Goal: Book appointment/travel/reservation

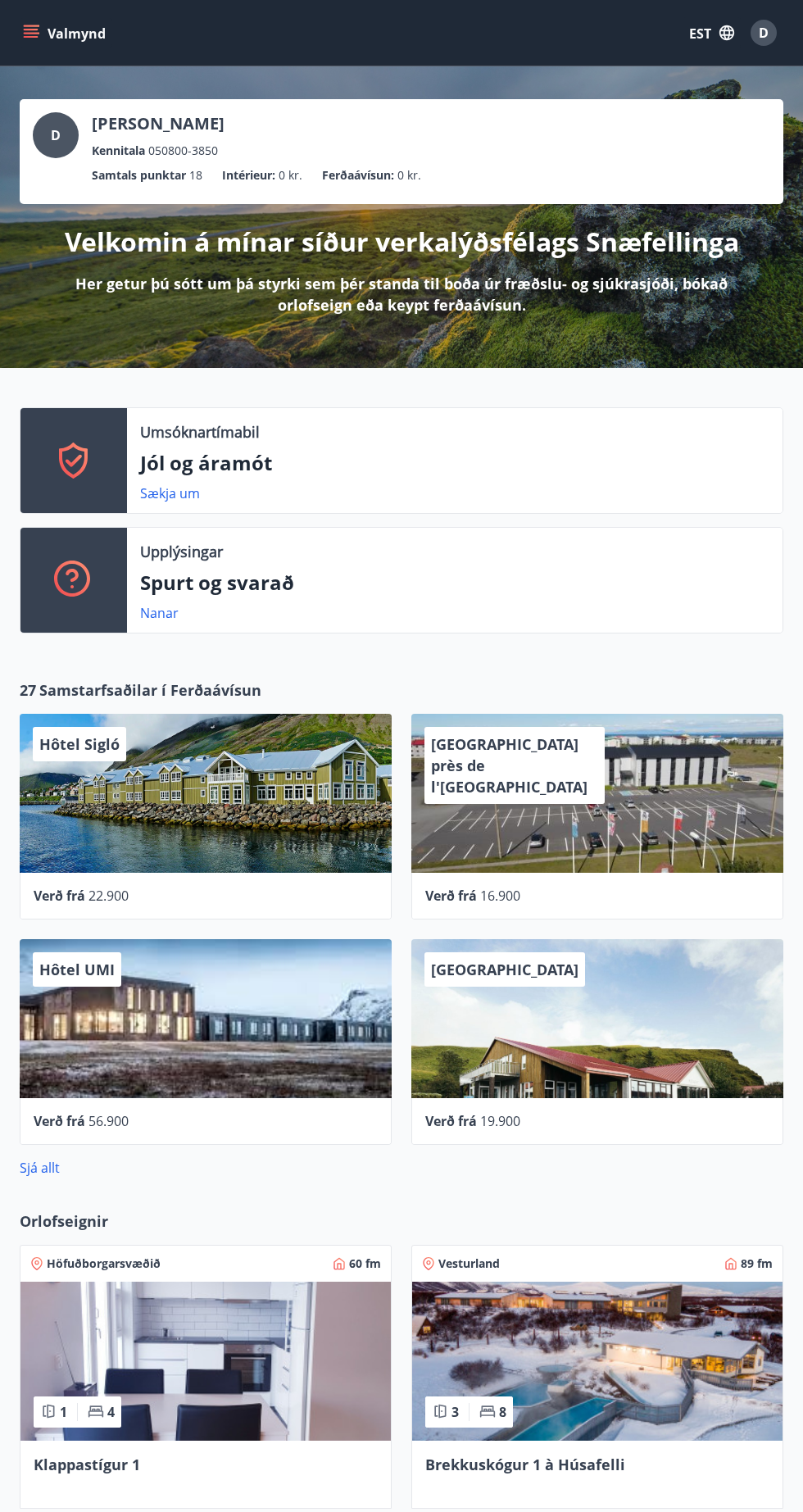
click at [699, 35] on font "EST" at bounding box center [700, 33] width 22 height 18
click at [527, 104] on font "Anglais" at bounding box center [512, 105] width 40 height 15
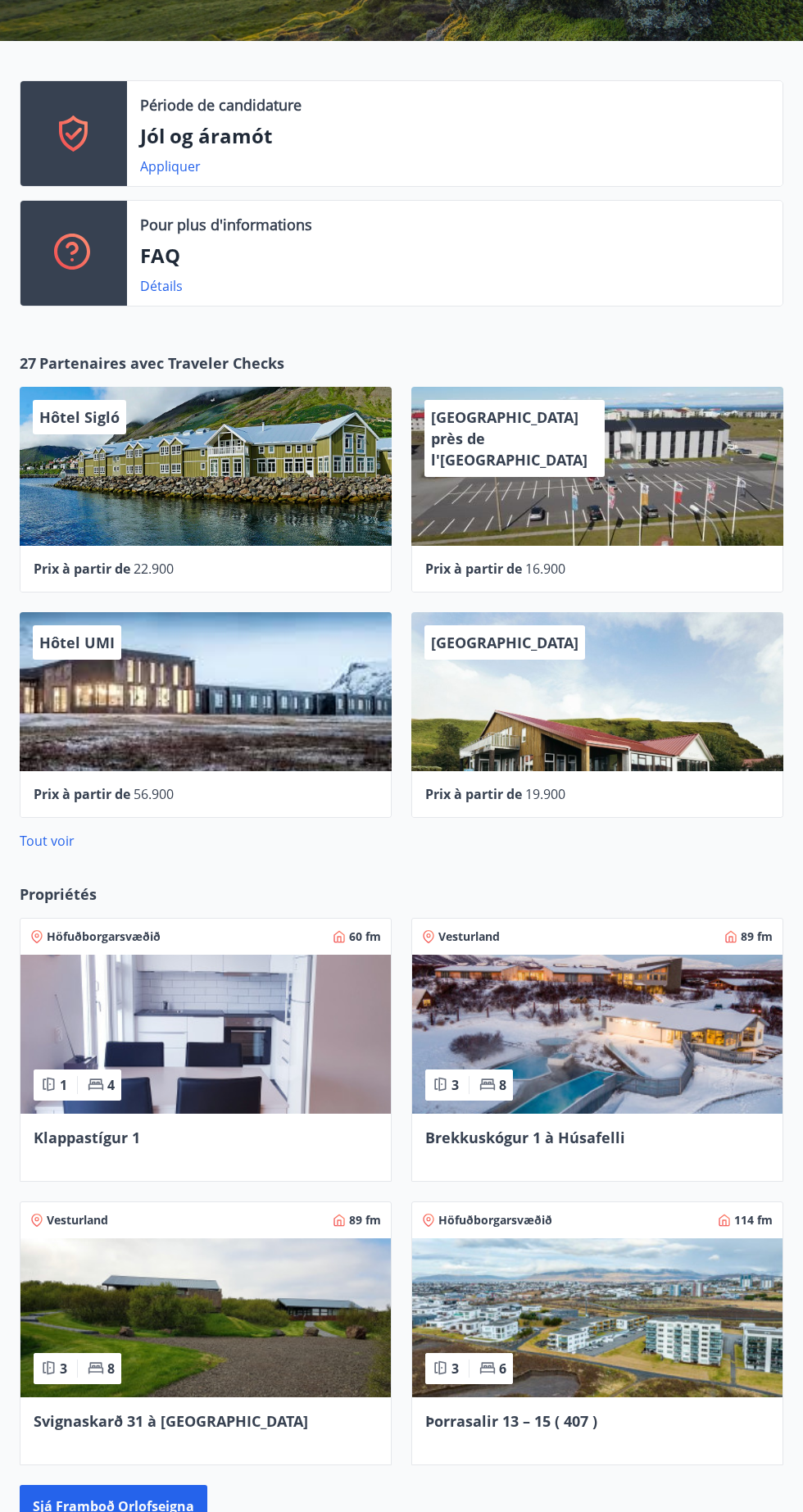
scroll to position [265, 0]
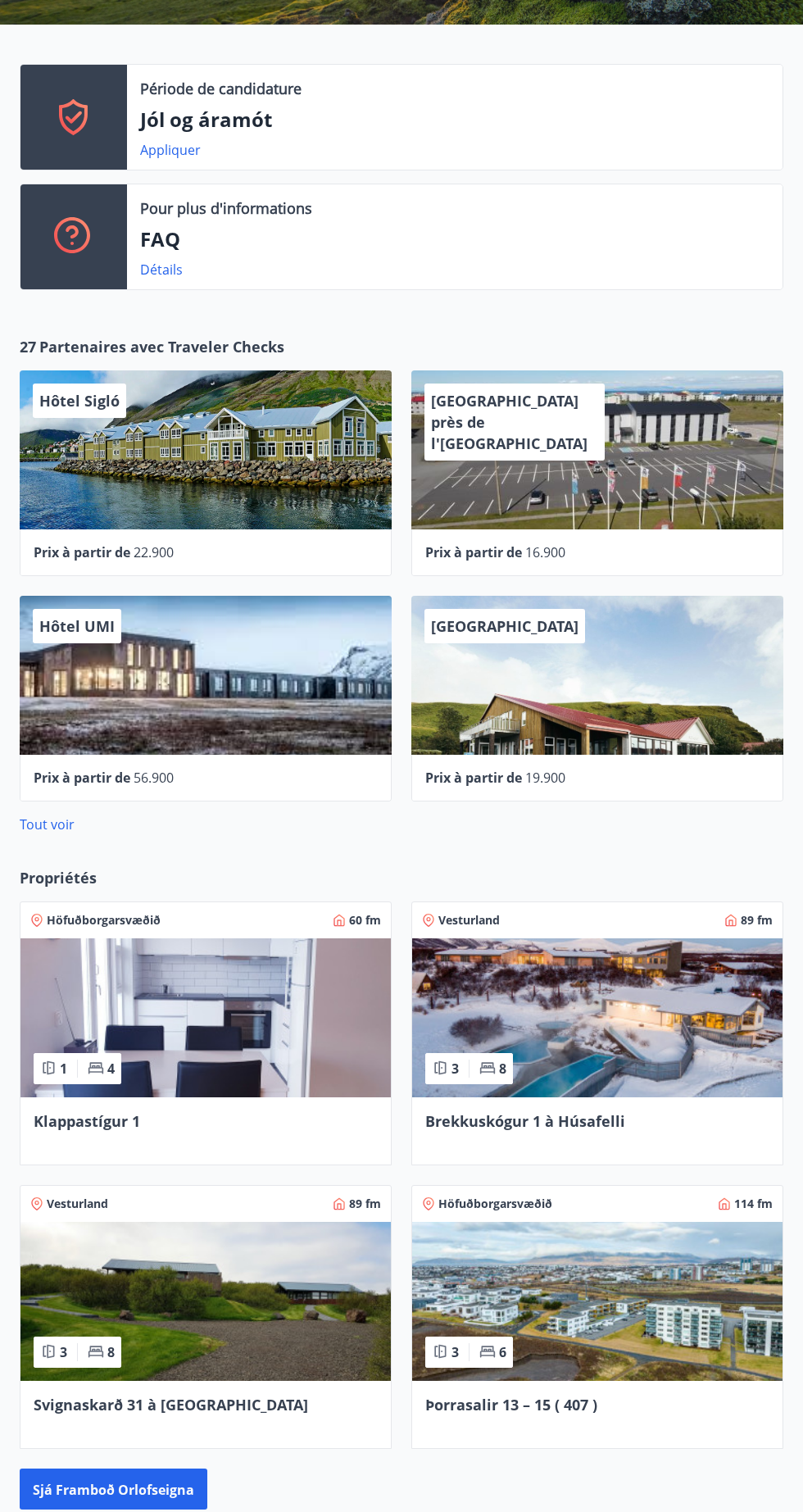
click at [635, 1080] on img at bounding box center [597, 1017] width 370 height 159
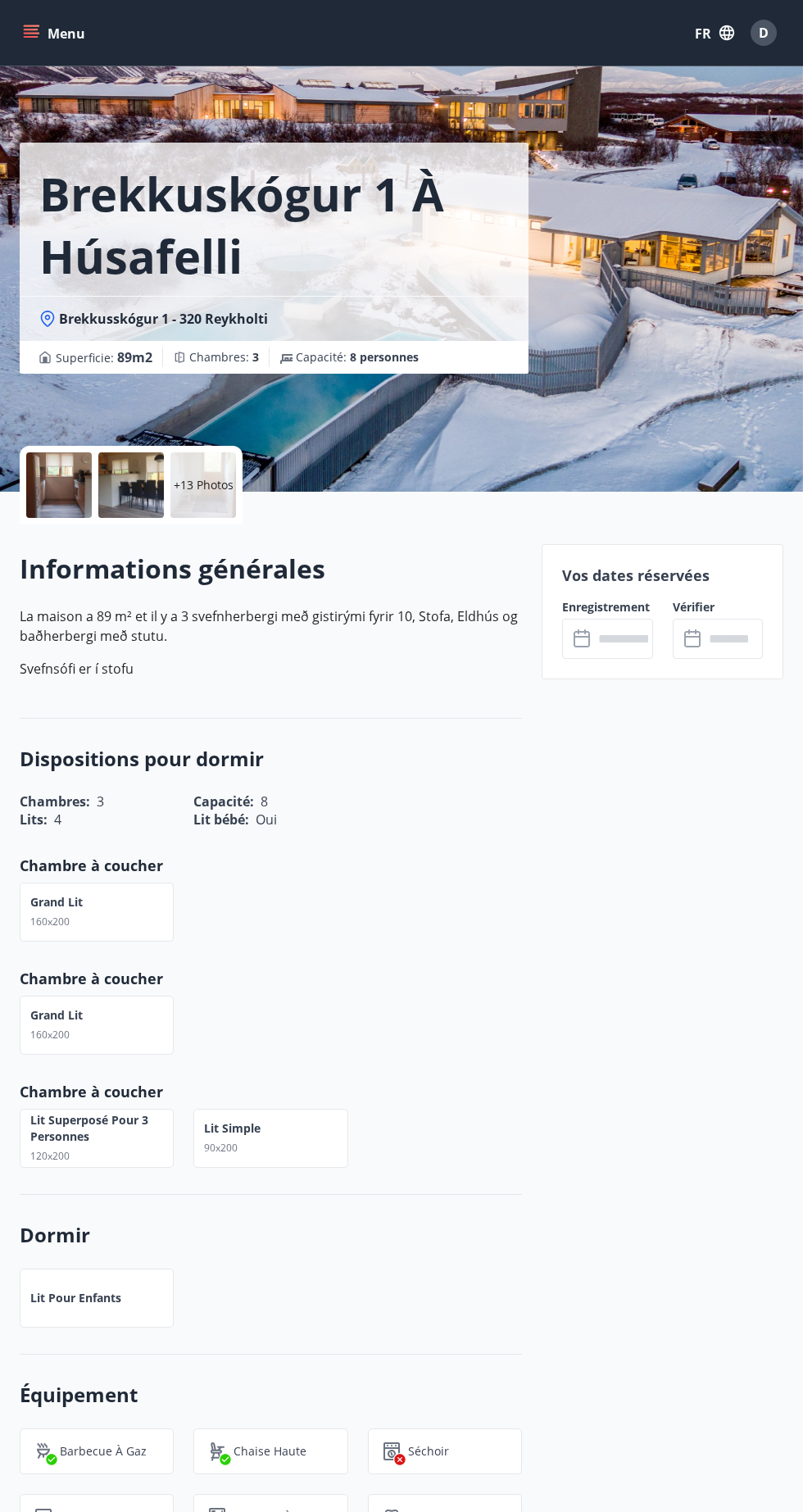
click at [603, 646] on input "text" at bounding box center [623, 639] width 59 height 40
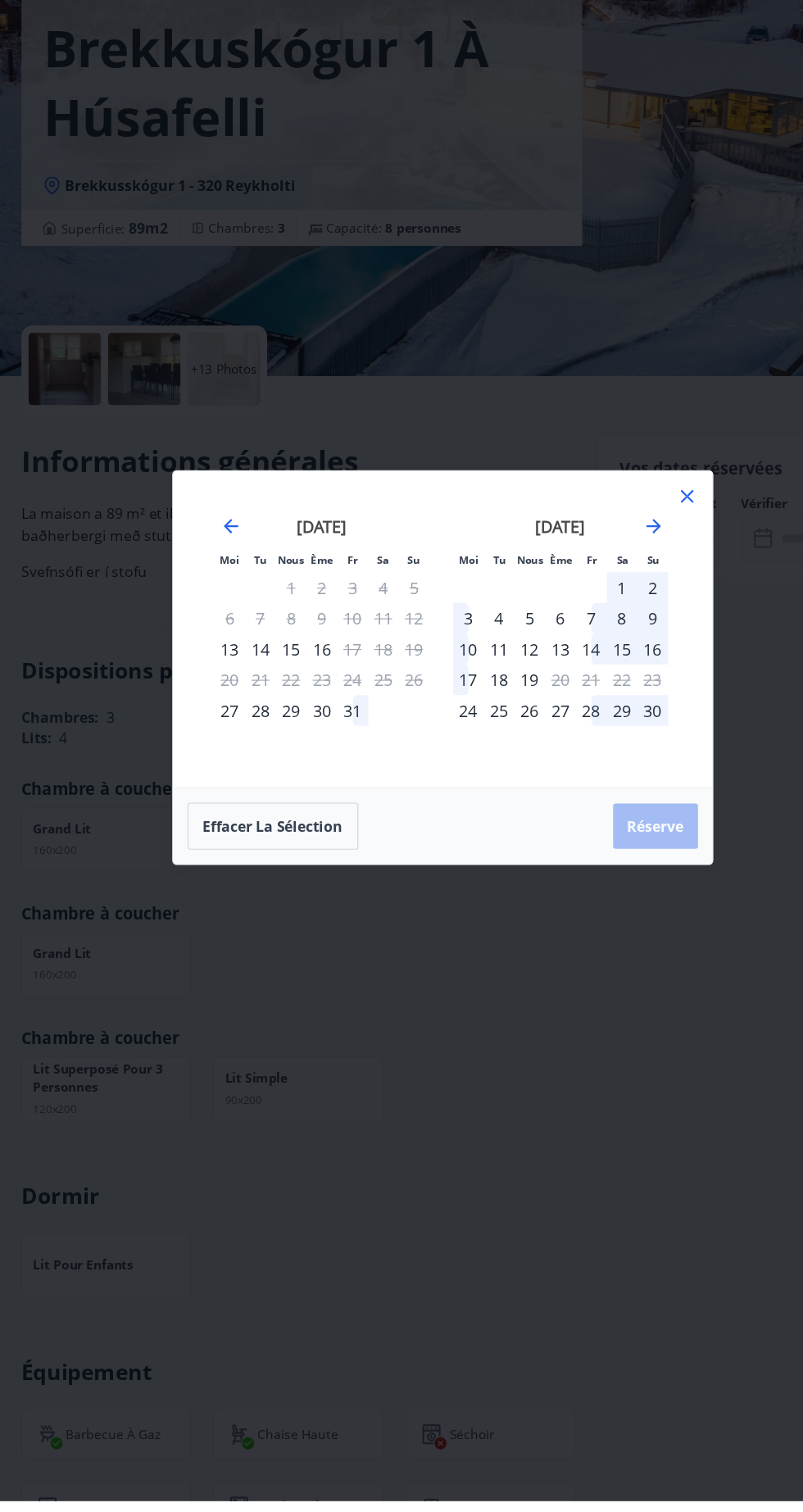
scroll to position [10, 0]
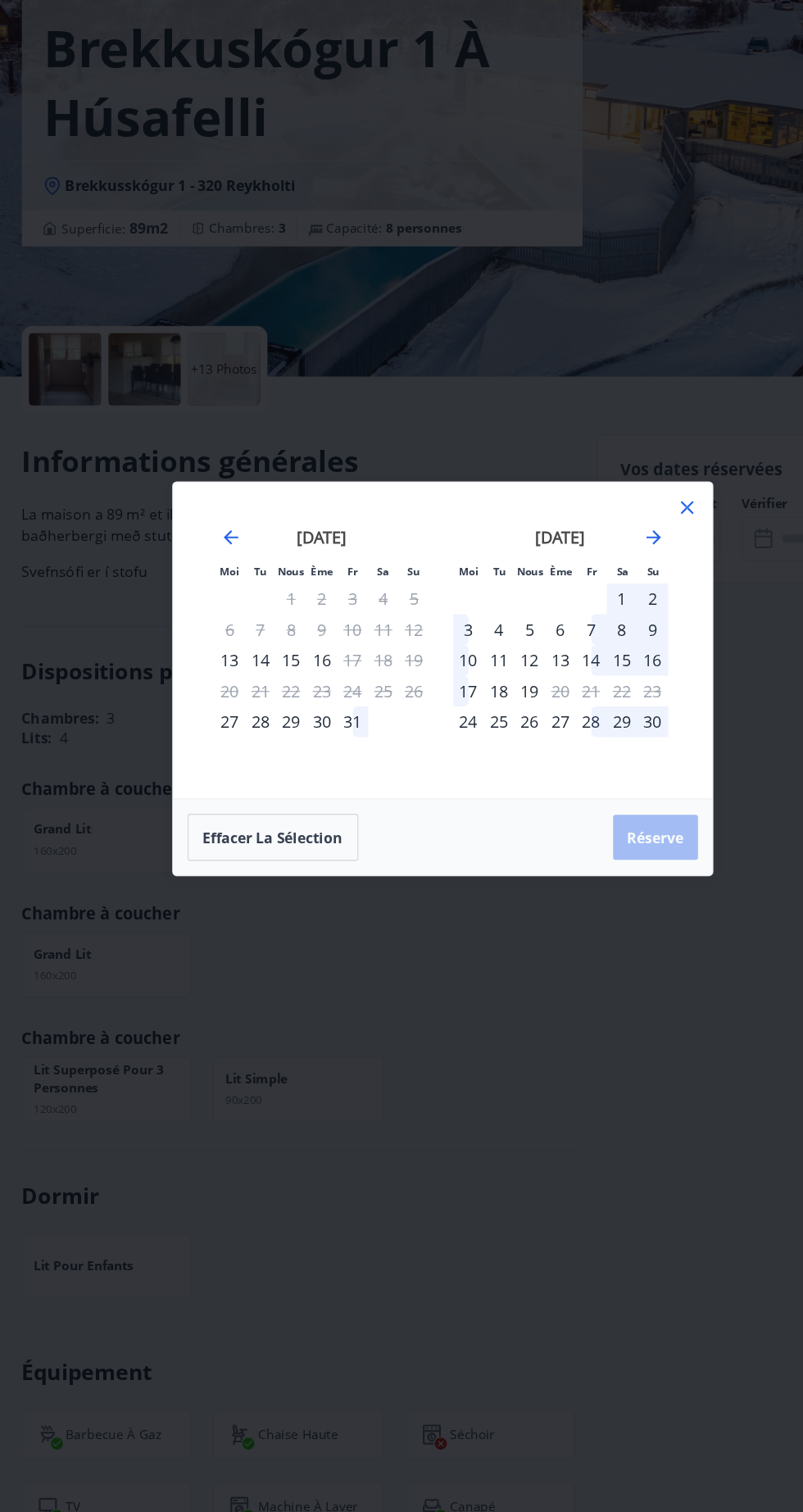
click at [474, 1097] on div "Moi Tu Nous Ème Fr Sa Su Moi Tu Nous Ème Fr Sa Su [DATE] 1 2 3 4 5 6 7 8 9 10 1…" at bounding box center [401, 756] width 803 height 1512
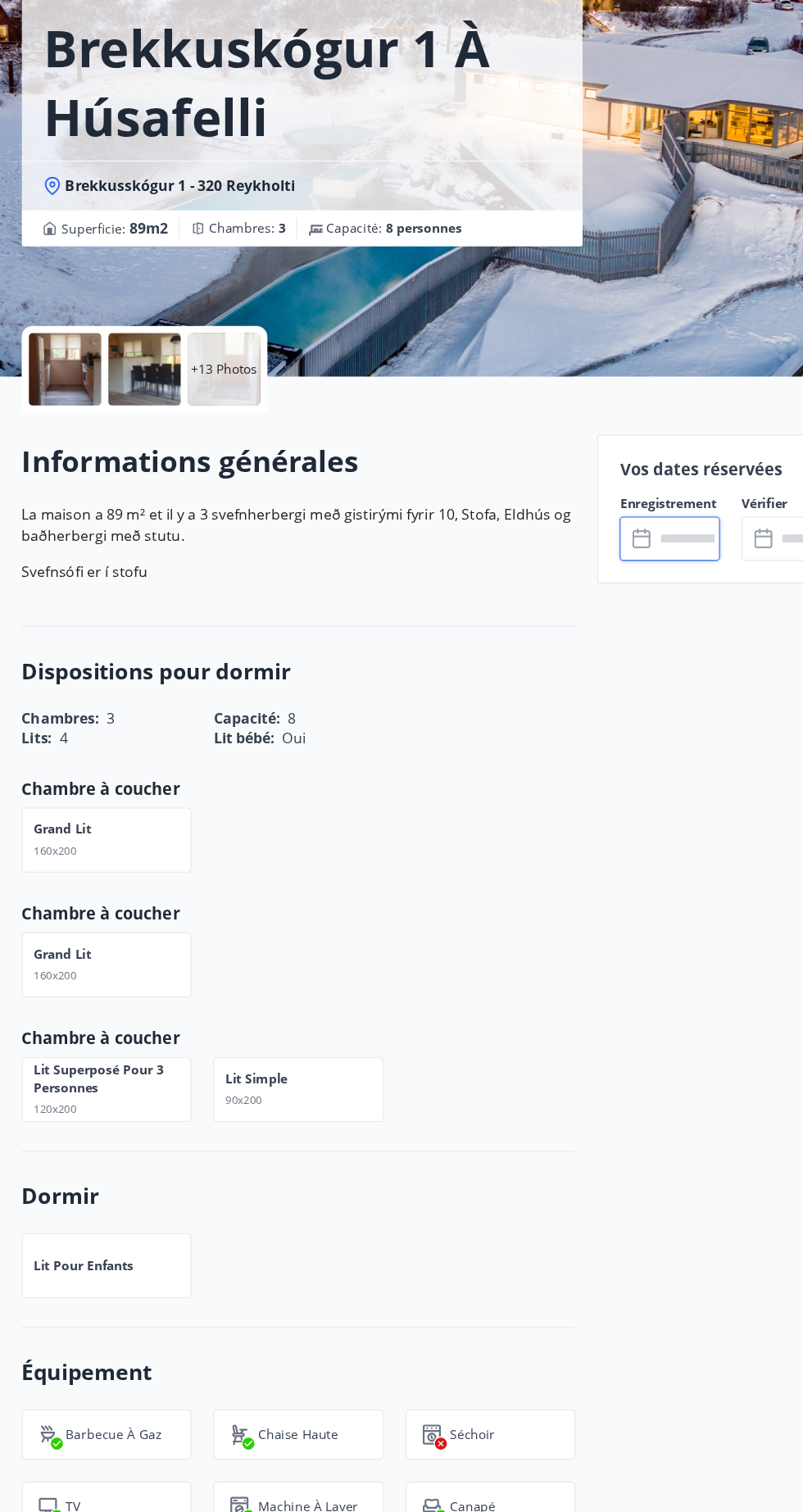
click at [458, 1078] on p "Chambre à coucher" at bounding box center [270, 1081] width 502 height 21
